Goal: Task Accomplishment & Management: Use online tool/utility

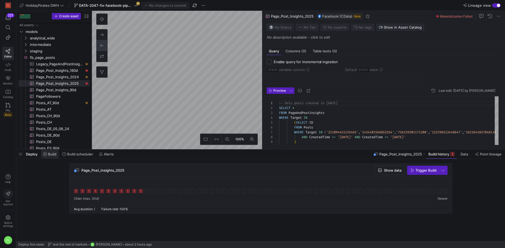
scroll to position [44, 0]
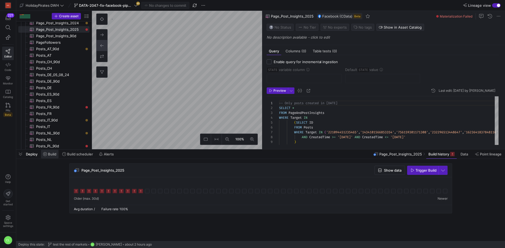
click at [52, 156] on span "Build" at bounding box center [52, 154] width 8 height 4
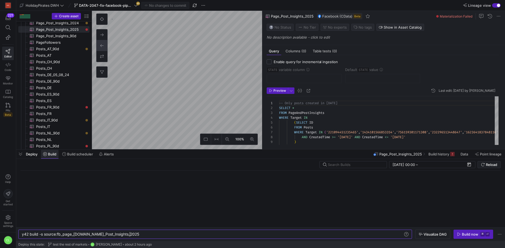
scroll to position [0, 108]
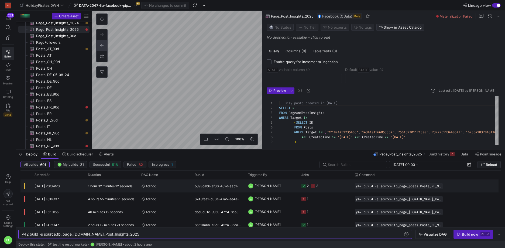
click at [339, 190] on y42-job-status-cell-renderer "2 3" at bounding box center [324, 186] width 47 height 12
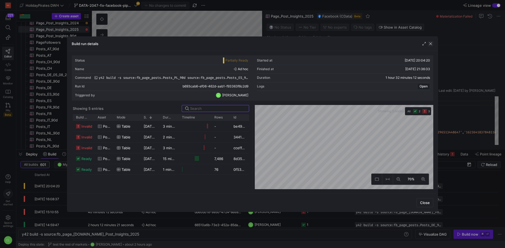
click at [431, 45] on span "button" at bounding box center [430, 43] width 5 height 5
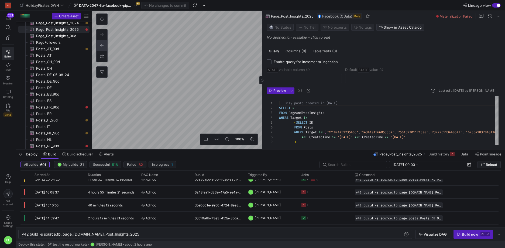
scroll to position [7, 0]
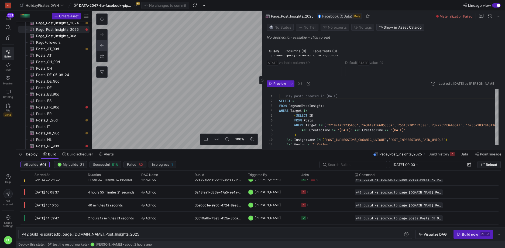
click at [418, 132] on div "-- Only posts created in [DATE] SELECT * FROM PageAndPostInsights WHERE Target …" at bounding box center [485, 122] width 413 height 66
click at [417, 130] on div "-- Only posts created in [DATE] SELECT * FROM PageAndPostInsights WHERE Target …" at bounding box center [485, 122] width 413 height 66
type textarea "-- Only posts created in [DATE] SELECT * FROM PageAndPostInsights WHERE Target …"
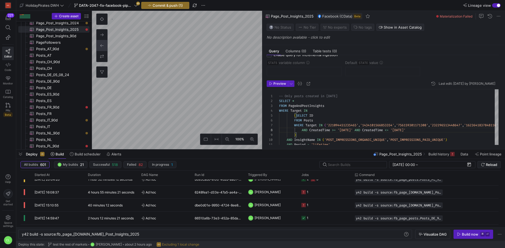
click at [173, 0] on y42-top-nav "HolidayPirates DWH DATA-2047-fix-facebook-pipeline 45 Commit & push (1) Lineage…" at bounding box center [260, 5] width 489 height 11
click at [171, 5] on span "Commit & push (1)" at bounding box center [168, 5] width 30 height 4
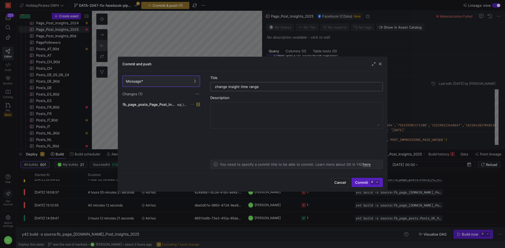
click at [240, 88] on input "change insight time range" at bounding box center [296, 86] width 163 height 4
click at [228, 88] on input "change insight time range" at bounding box center [296, 86] width 163 height 4
type input "change fb insight time range"
click at [361, 181] on span "Commit ⌘ ⏎" at bounding box center [367, 182] width 24 height 4
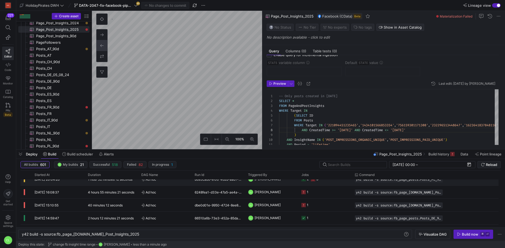
scroll to position [0, 0]
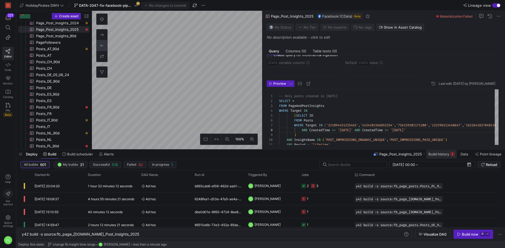
click at [442, 152] on span "Build history" at bounding box center [438, 154] width 21 height 4
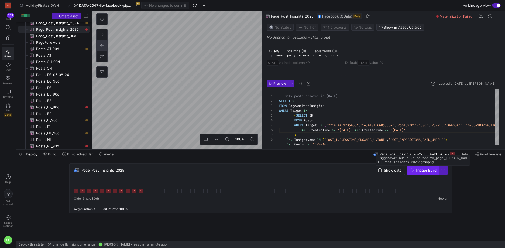
click at [426, 171] on span "Trigger Build" at bounding box center [425, 170] width 21 height 4
click at [45, 152] on icon at bounding box center [45, 154] width 4 height 4
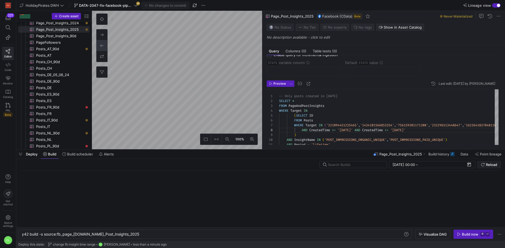
scroll to position [0, 108]
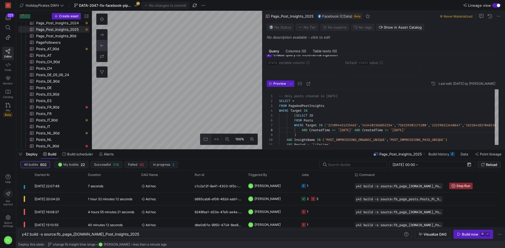
checkbox input "true"
type input "STATE"
type input "[DATE]"
type textarea "SELECT * , CreatedTime as STATE FROM Posts WHERE Target = '756159301171308' -- …"
type textarea "y42 build -s source:fb_page_posts.Posts_ES_90d"
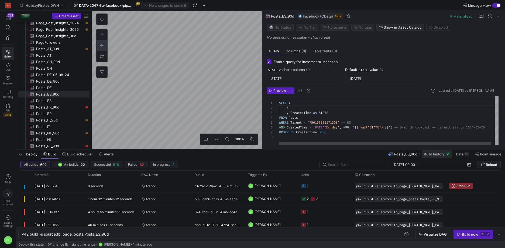
click at [438, 154] on span "Build history" at bounding box center [434, 154] width 21 height 4
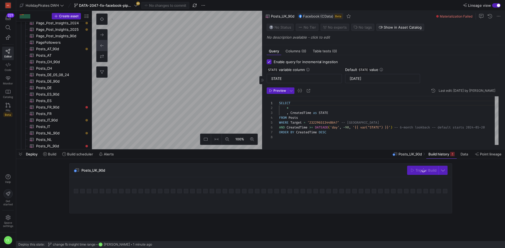
scroll to position [67, 0]
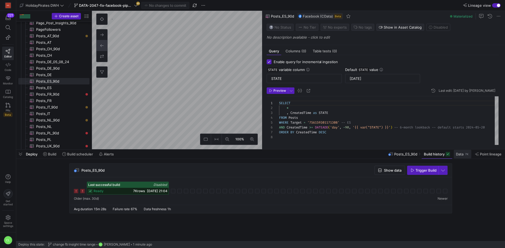
click at [459, 154] on span "Data" at bounding box center [460, 154] width 8 height 4
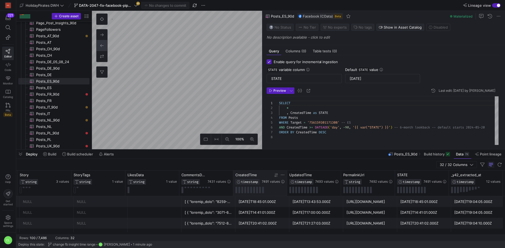
click at [276, 176] on icon at bounding box center [276, 175] width 4 height 4
click at [276, 176] on icon at bounding box center [275, 175] width 2 height 4
click at [275, 152] on div "Deploy Build Build scheduler Alerts Posts_ES_90d Build history Data 7K Point li…" at bounding box center [260, 153] width 489 height 9
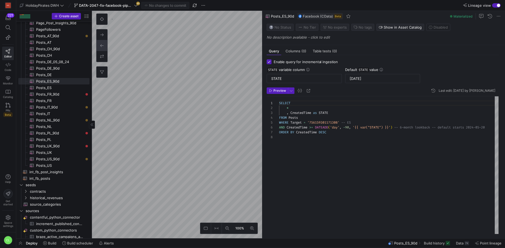
type textarea "SELECT * , CreatedTime as STATE FROM Posts WHERE Target = '1434101566853354' --…"
click at [47, 245] on span "Build" at bounding box center [49, 243] width 13 height 4
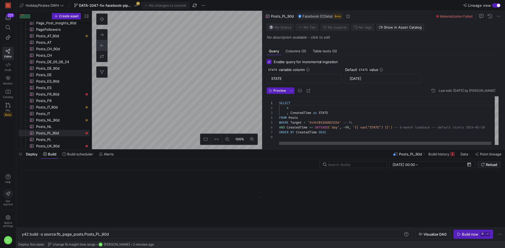
scroll to position [0, 87]
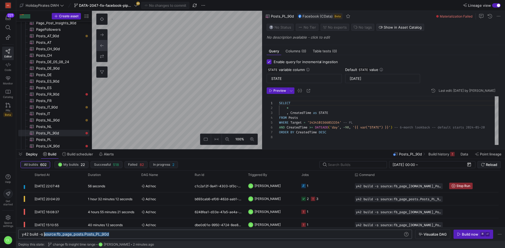
drag, startPoint x: 115, startPoint y: 235, endPoint x: 45, endPoint y: 237, distance: 69.9
click at [45, 236] on div "y42 build -s source:fb_page_posts.Posts_PL_90d" at bounding box center [212, 234] width 381 height 4
click at [112, 236] on div "y42 build -s source:fb_page_posts.Posts_PL_90d" at bounding box center [212, 234] width 381 height 4
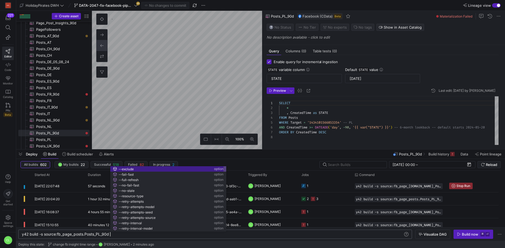
scroll to position [0, 153]
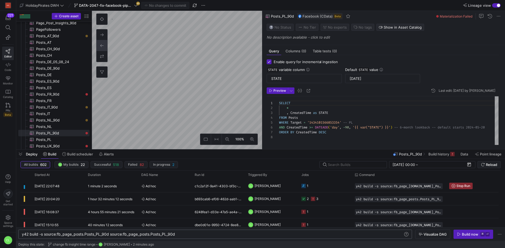
click at [165, 234] on div "y42 build -s source:fb_page_posts.Posts_PL_90d sou rce:fb_page_posts.Posts_PL_9…" at bounding box center [212, 234] width 381 height 4
click at [259, 236] on div "y42 build -s source:fb_page_posts.Posts_PL_90d sou rce:fb_page_posts.Posts_UK_9…" at bounding box center [212, 234] width 381 height 4
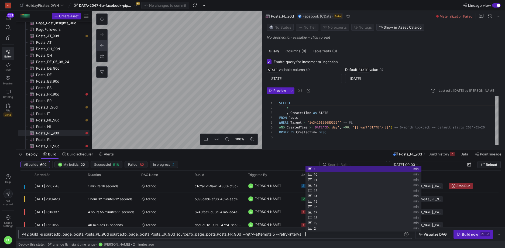
scroll to position [0, 287]
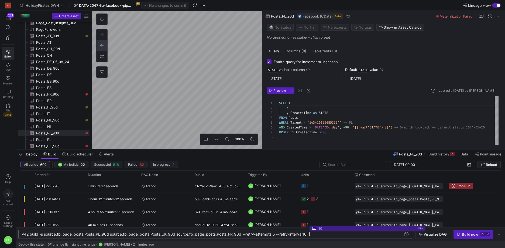
type textarea "y42 build -s source:fb_page_posts.Posts_PL_90d source:fb_page_posts.Posts_UK_90…"
click at [339, 242] on div "Deploy this state: change fb insight time range CL Chayanon Laowiwat 2 minutes …" at bounding box center [260, 244] width 485 height 7
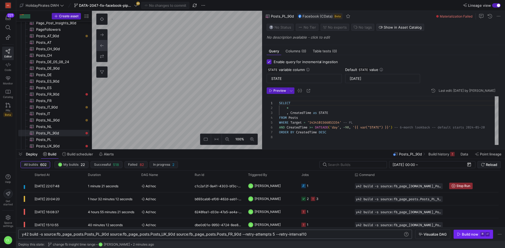
click at [462, 236] on span "button" at bounding box center [473, 234] width 39 height 9
click at [432, 233] on span "Visualize DAG" at bounding box center [435, 234] width 23 height 4
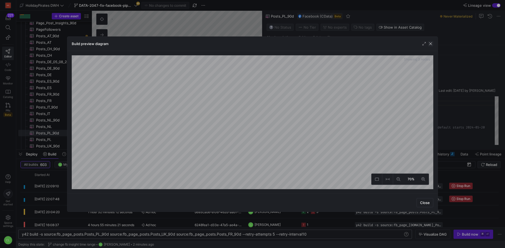
click at [430, 43] on span "button" at bounding box center [430, 43] width 5 height 5
